Goal: Transaction & Acquisition: Purchase product/service

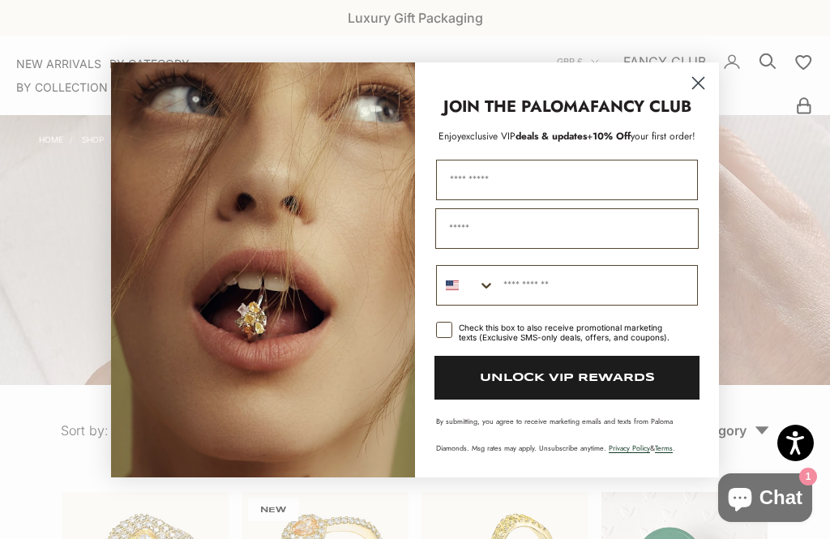
click at [684, 86] on icon "Close dialog" at bounding box center [698, 83] width 28 height 28
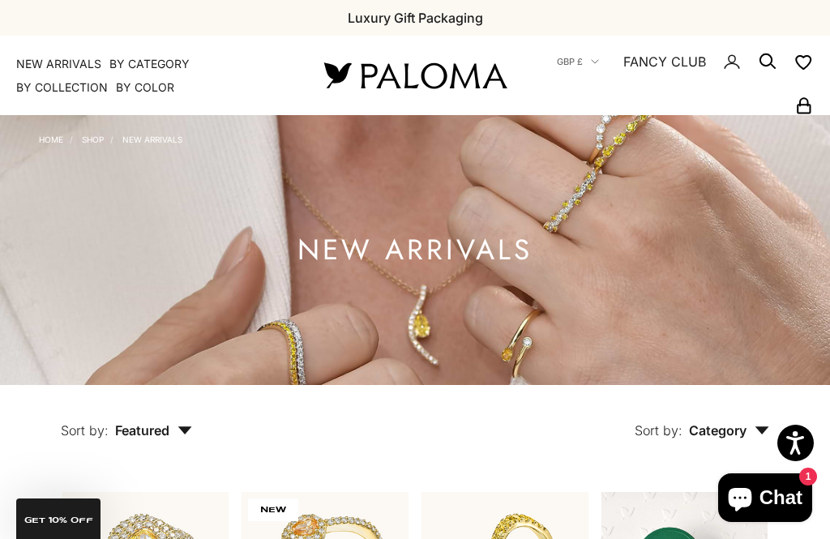
click at [56, 86] on summary "By Collection" at bounding box center [62, 87] width 92 height 16
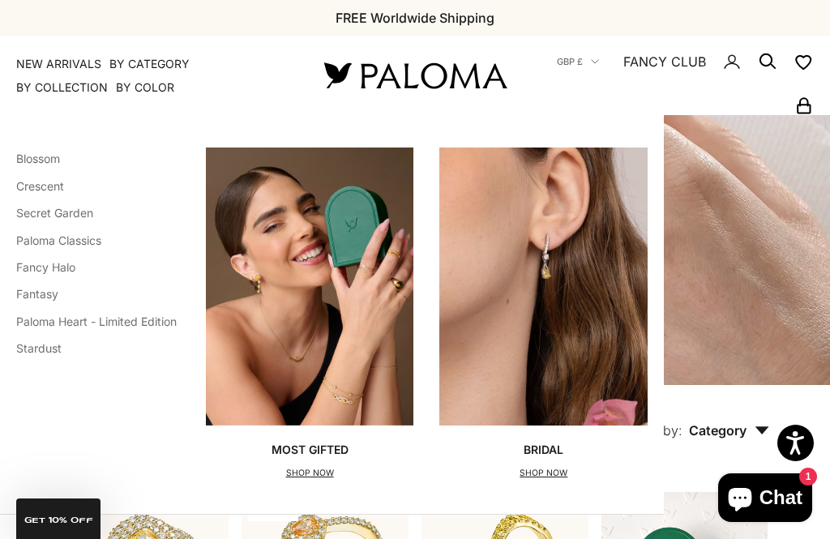
click at [55, 265] on link "Fancy Halo" at bounding box center [45, 267] width 59 height 14
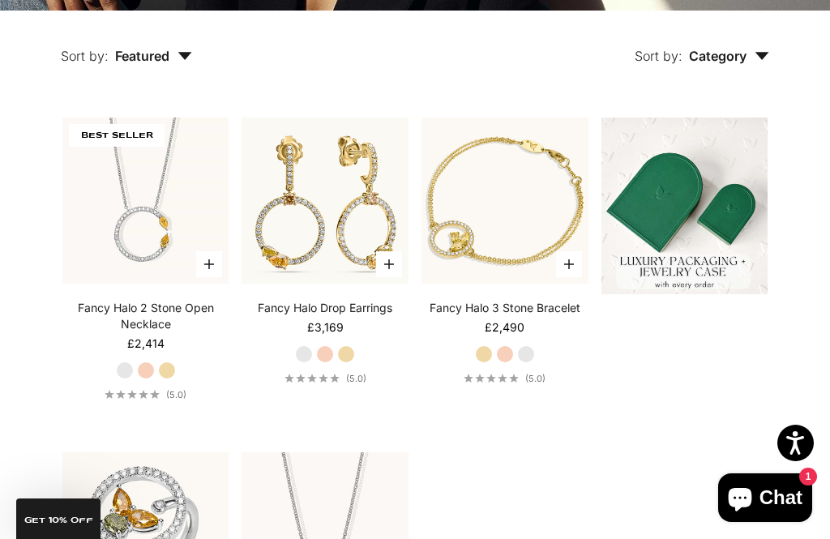
scroll to position [375, 0]
click at [336, 228] on img at bounding box center [324, 200] width 183 height 183
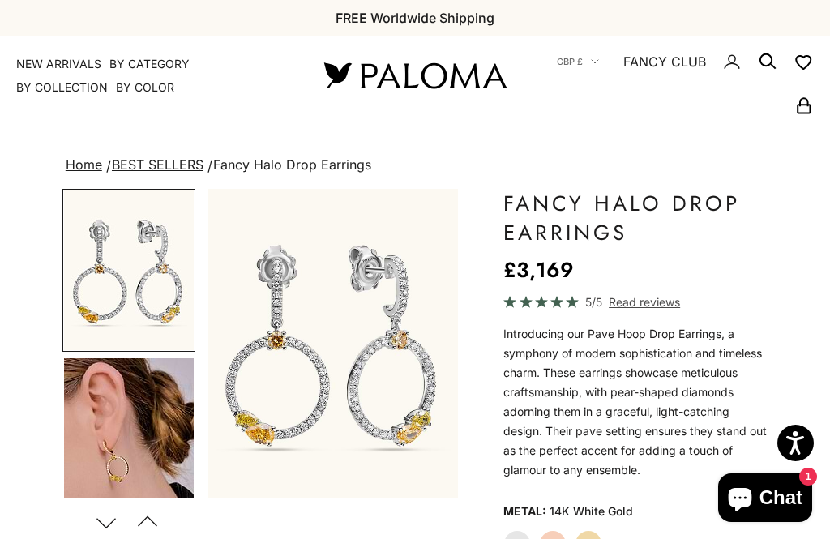
scroll to position [310, 0]
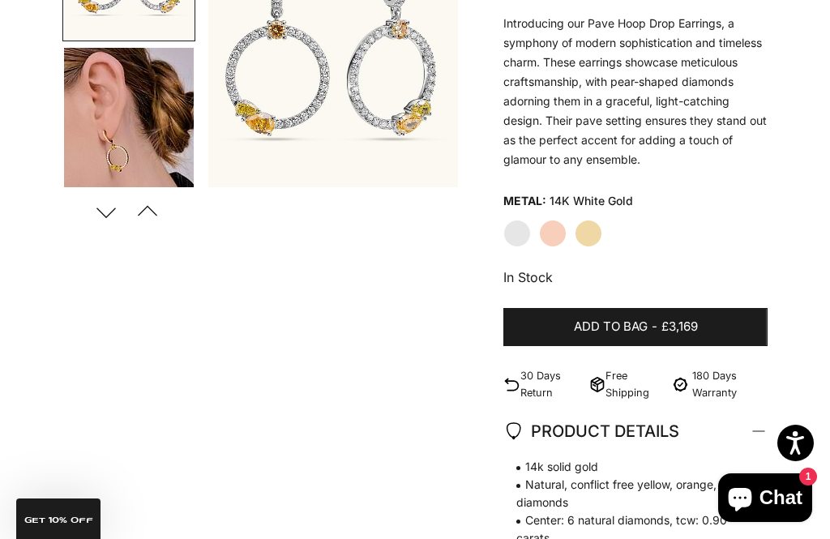
click at [141, 202] on img "Go to item 4" at bounding box center [129, 129] width 130 height 162
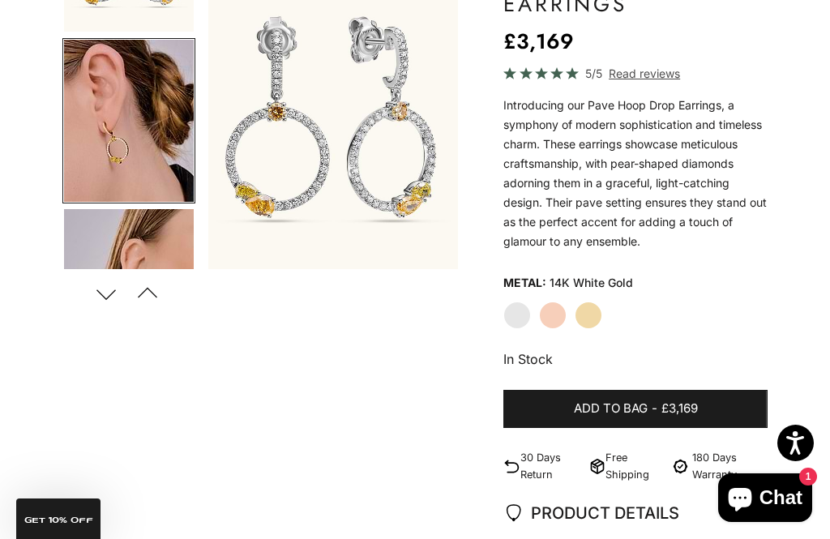
scroll to position [0, 270]
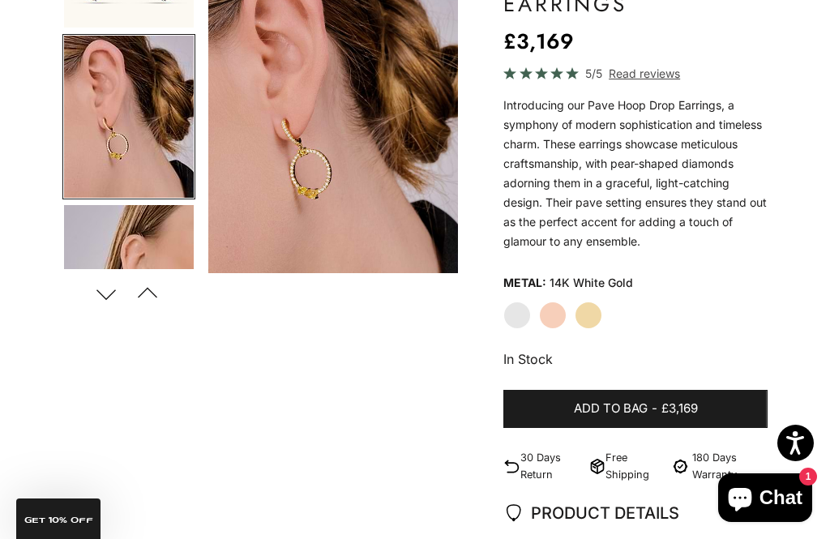
click at [169, 221] on img "Go to item 5" at bounding box center [129, 286] width 130 height 162
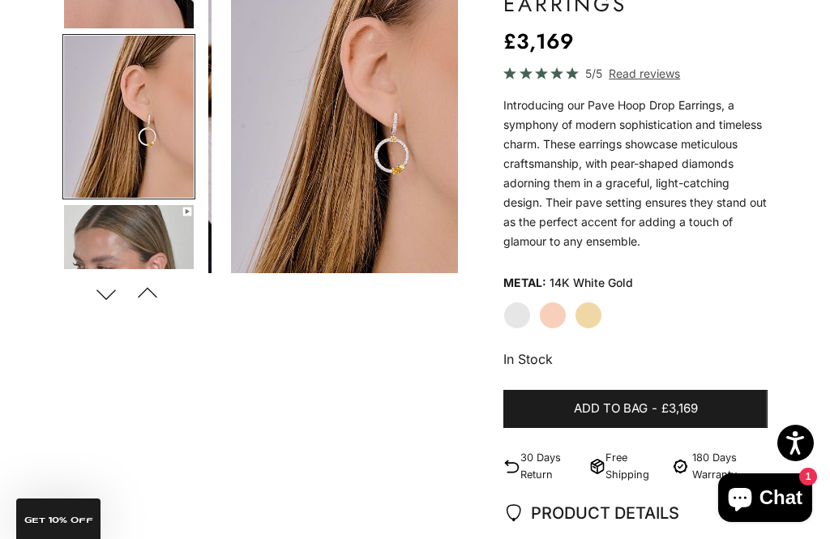
scroll to position [0, 539]
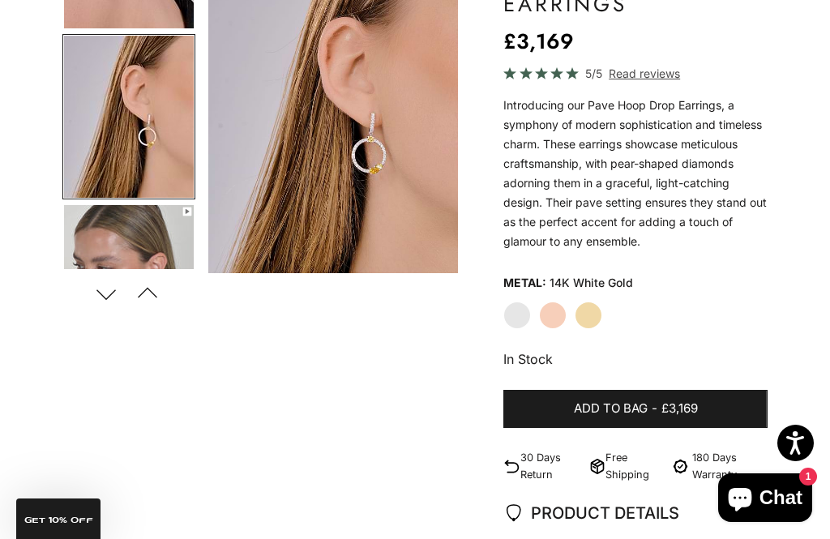
click at [135, 236] on img "Go to item 6" at bounding box center [129, 285] width 130 height 161
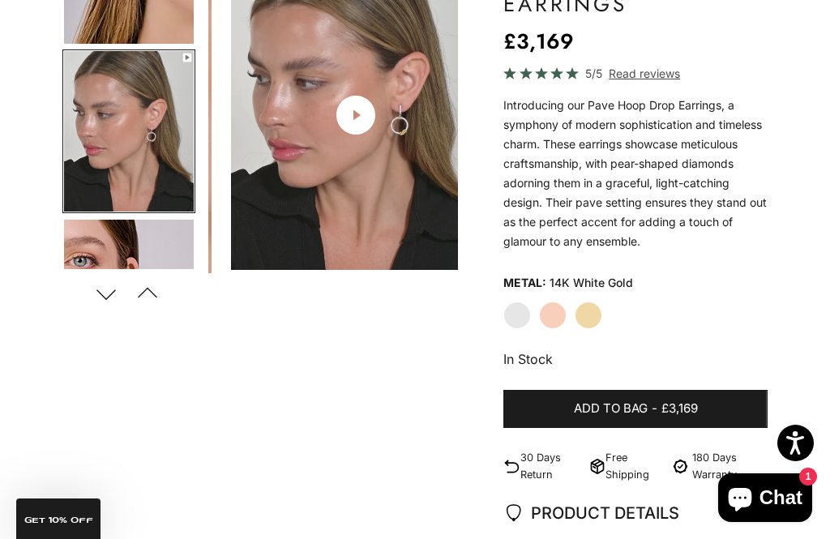
scroll to position [432, 0]
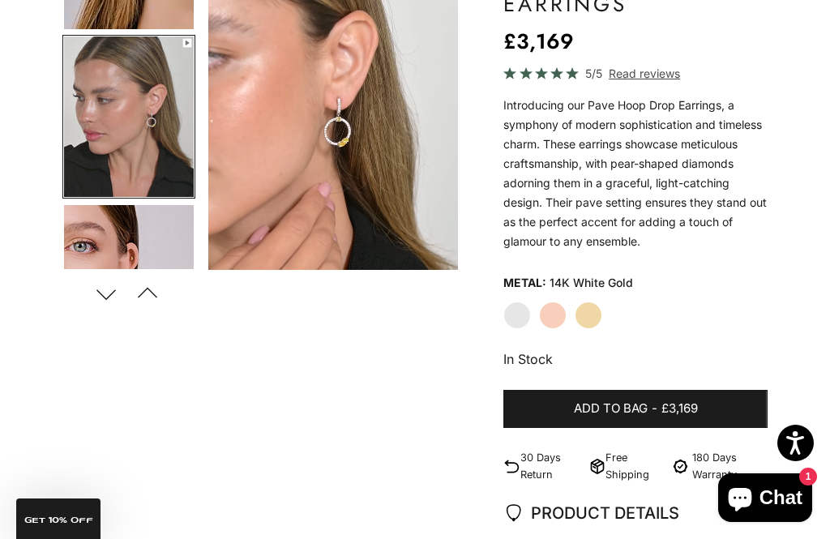
click at [122, 239] on img "Go to item 7" at bounding box center [129, 285] width 130 height 161
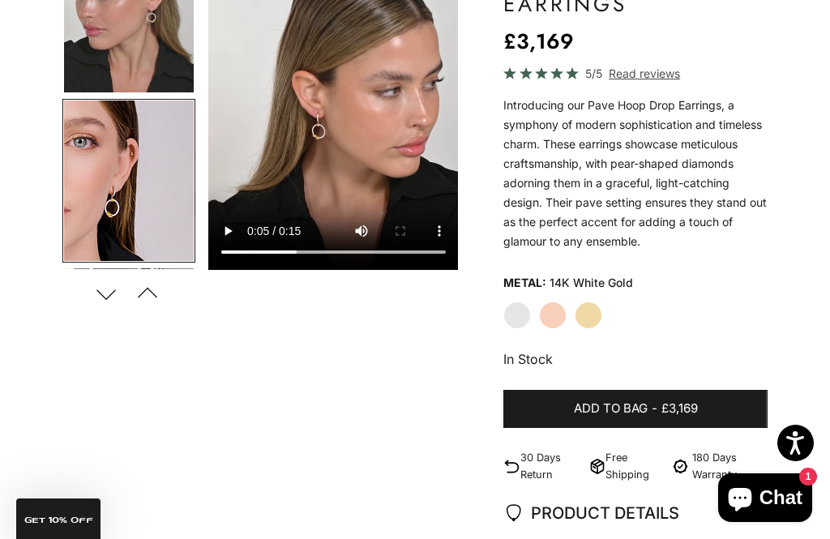
scroll to position [0, 1079]
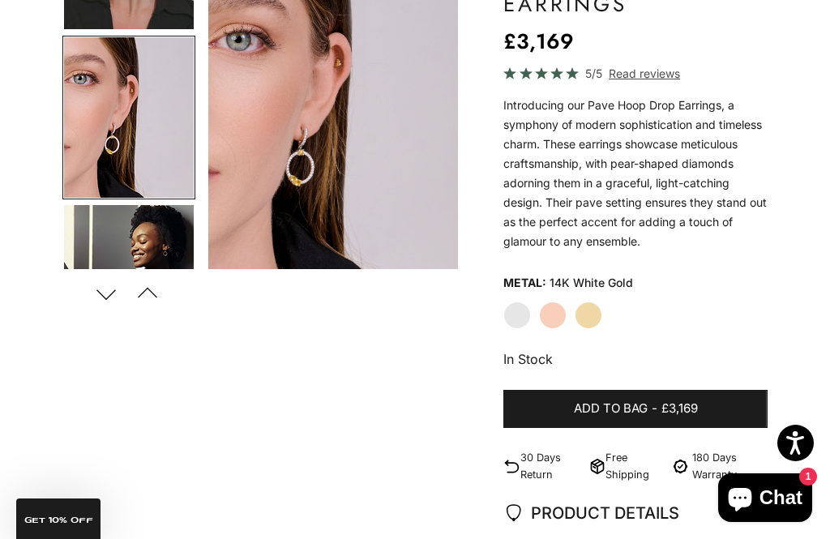
click at [136, 246] on img "Go to item 8" at bounding box center [129, 285] width 130 height 161
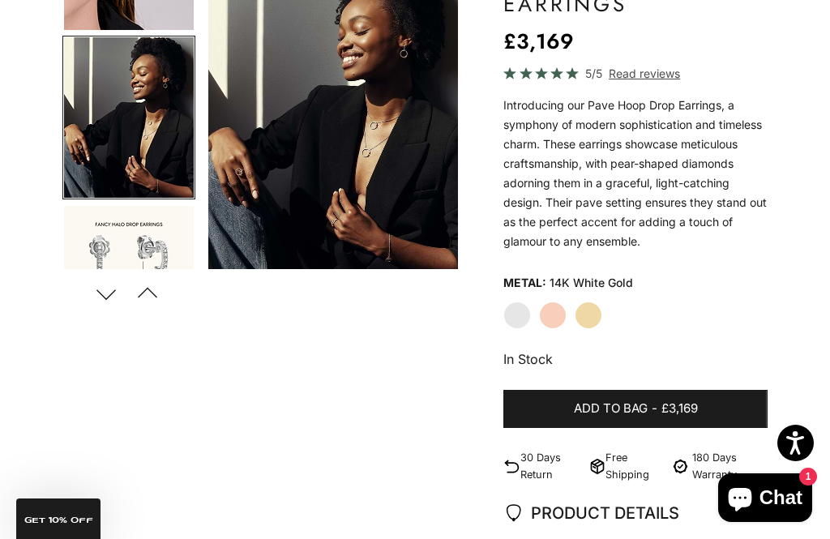
scroll to position [768, 0]
click at [150, 233] on img "Go to item 9" at bounding box center [129, 286] width 130 height 161
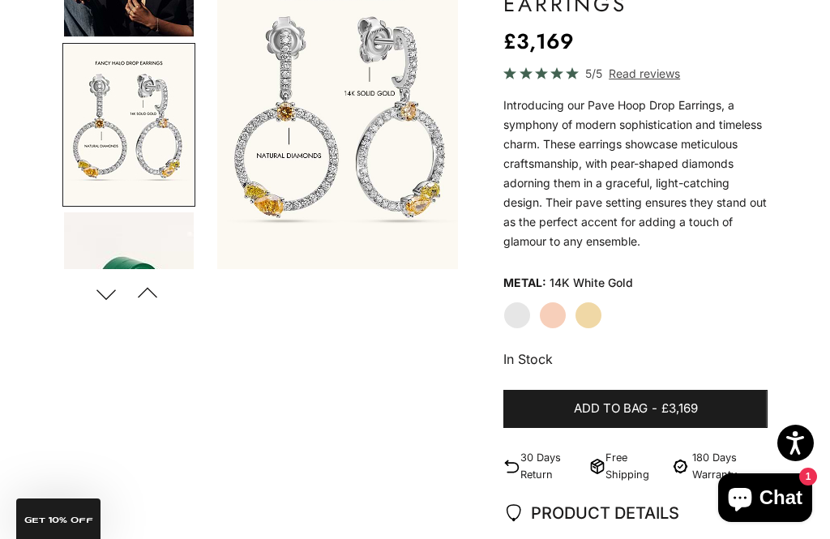
scroll to position [0, 1618]
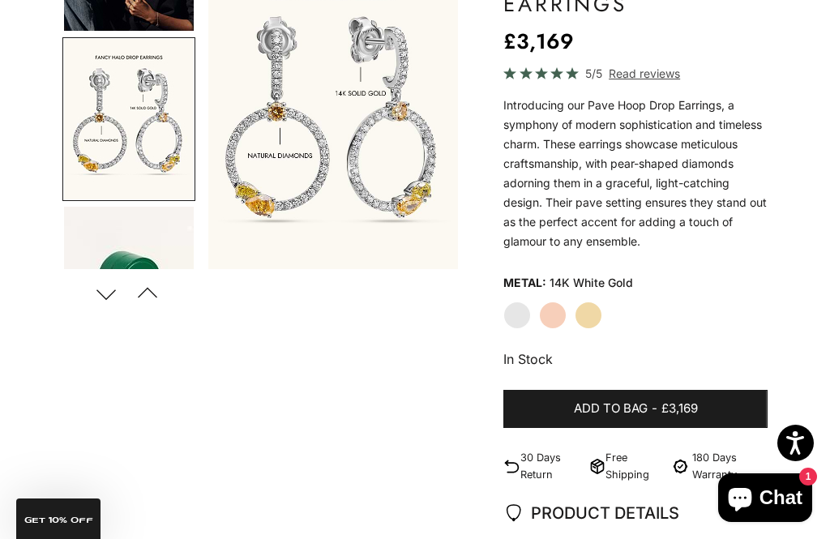
click at [584, 316] on label "Yellow Gold" at bounding box center [589, 316] width 28 height 28
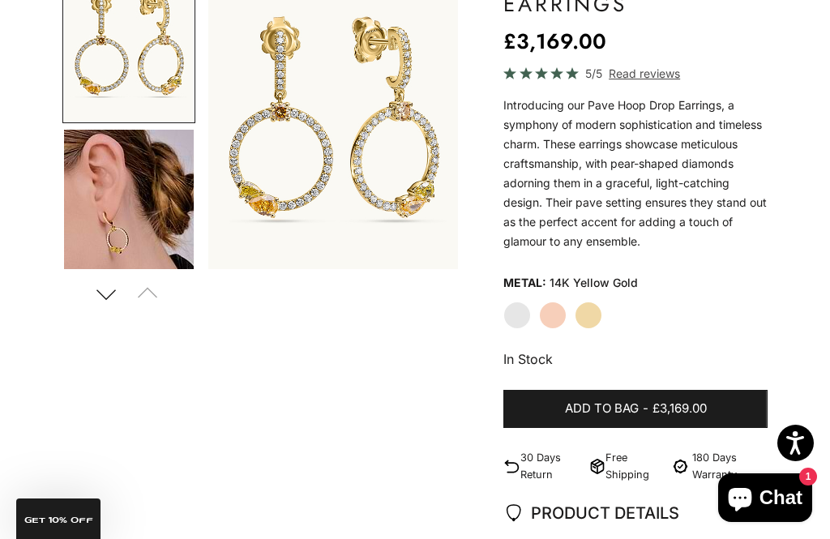
click at [550, 314] on label "Rose Gold" at bounding box center [553, 316] width 28 height 28
